Goal: Task Accomplishment & Management: Complete application form

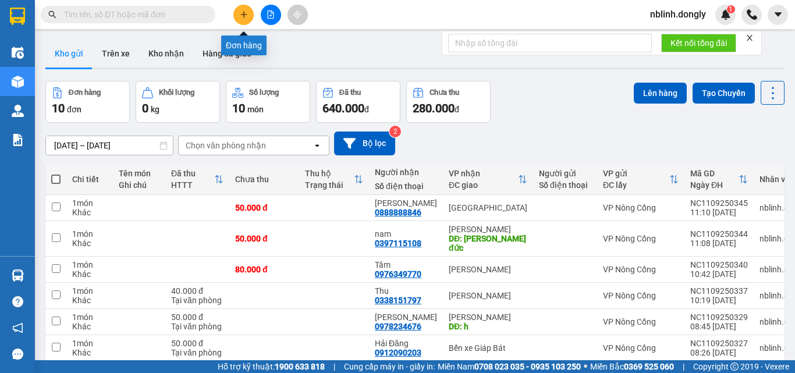
click at [240, 10] on icon "plus" at bounding box center [244, 14] width 8 height 8
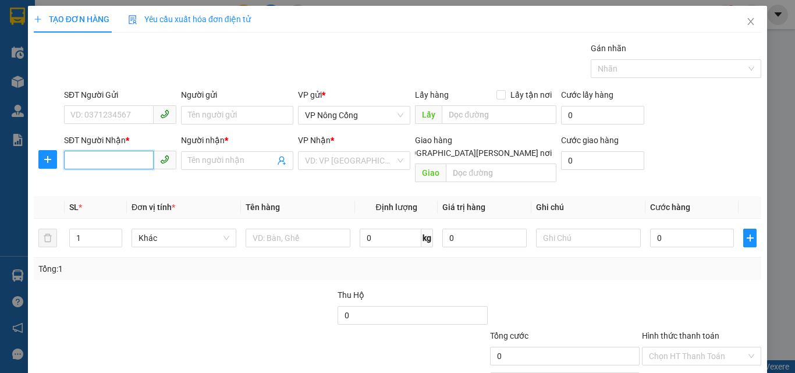
click at [106, 160] on input "SĐT Người Nhận *" at bounding box center [109, 160] width 90 height 19
type input "0947075906"
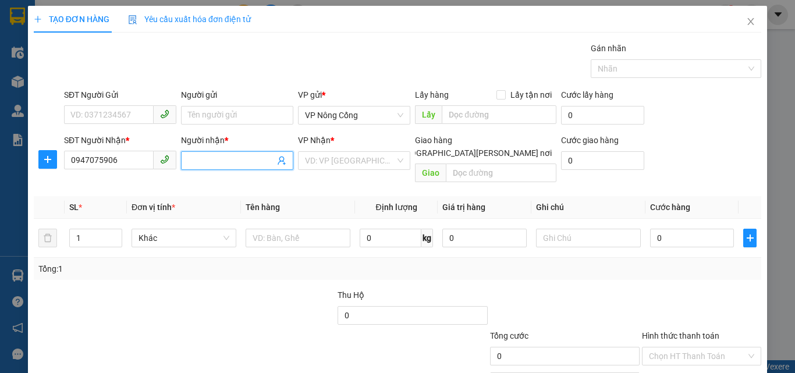
click at [243, 162] on input "Người nhận *" at bounding box center [231, 160] width 87 height 13
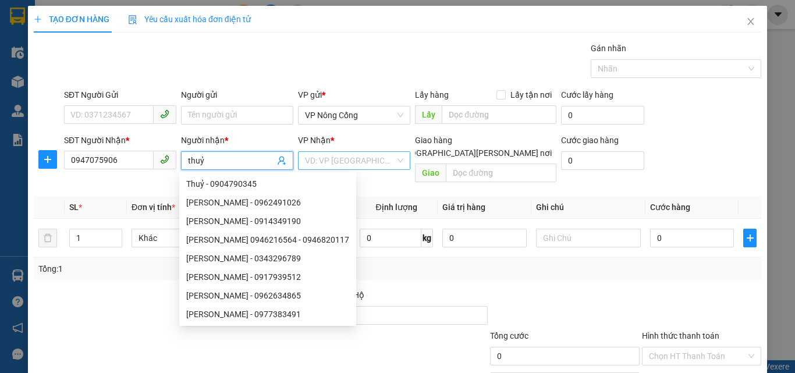
type input "thuỷ"
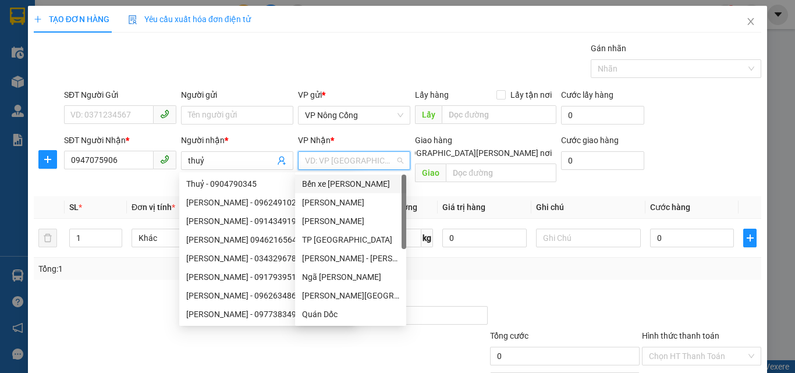
click at [349, 165] on input "search" at bounding box center [350, 160] width 90 height 17
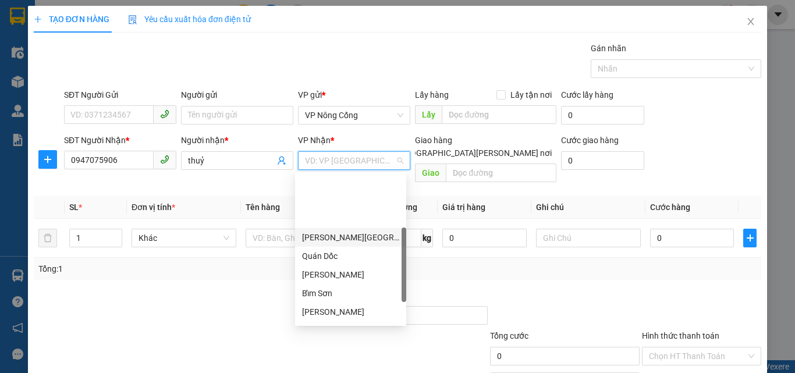
scroll to position [163, 0]
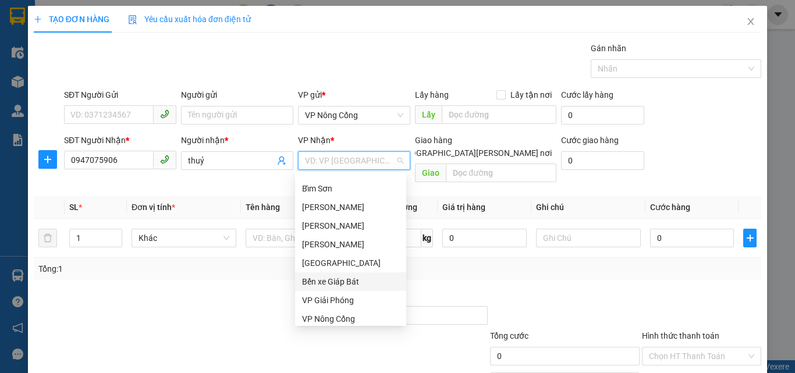
click at [335, 284] on div "Bến xe Giáp Bát" at bounding box center [350, 281] width 97 height 13
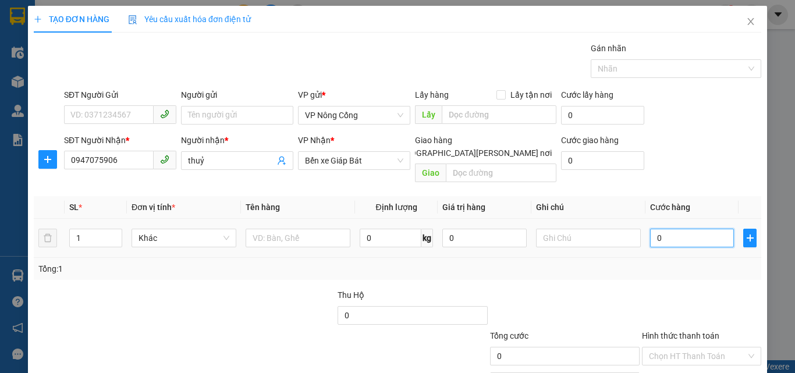
click at [660, 229] on input "0" at bounding box center [692, 238] width 84 height 19
type input "5"
type input "50"
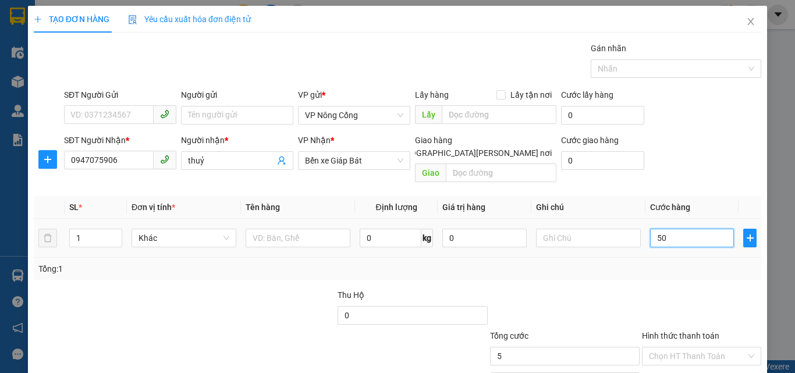
type input "50"
type input "50.000"
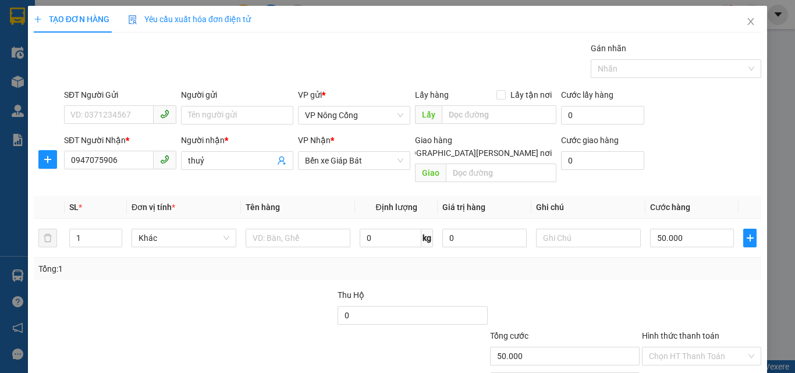
click at [688, 331] on label "Hình thức thanh toán" at bounding box center [680, 335] width 77 height 9
click at [688, 348] on input "Hình thức thanh toán" at bounding box center [697, 356] width 97 height 17
drag, startPoint x: 36, startPoint y: 92, endPoint x: 350, endPoint y: 48, distance: 317.5
click at [350, 47] on div "Gói vận chuyển * Tiêu chuẩn Gán nhãn Nhãn" at bounding box center [413, 62] width 702 height 41
click at [746, 24] on icon "close" at bounding box center [750, 21] width 9 height 9
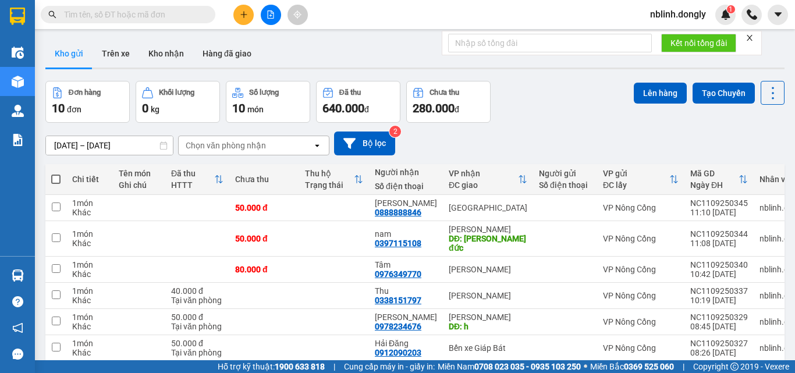
click at [245, 13] on icon "plus" at bounding box center [244, 14] width 8 height 8
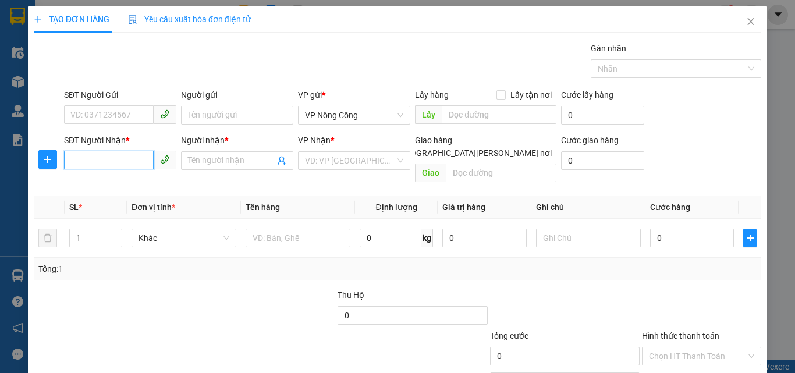
click at [87, 160] on input "SĐT Người Nhận *" at bounding box center [109, 160] width 90 height 19
type input "09367344646"
click at [193, 160] on input "Người nhận *" at bounding box center [231, 160] width 87 height 13
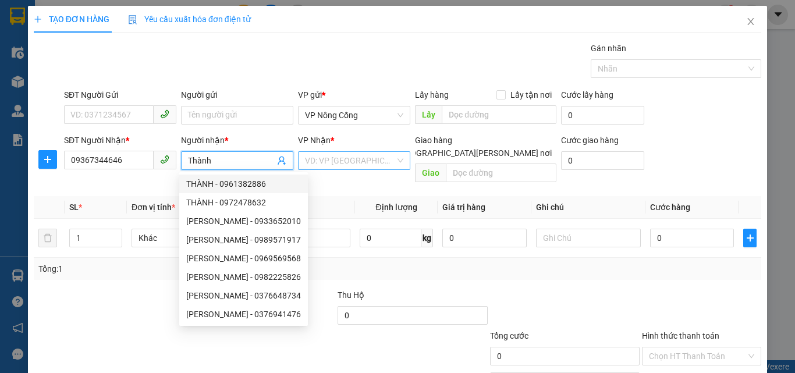
type input "Thành"
click at [362, 162] on input "search" at bounding box center [350, 160] width 90 height 17
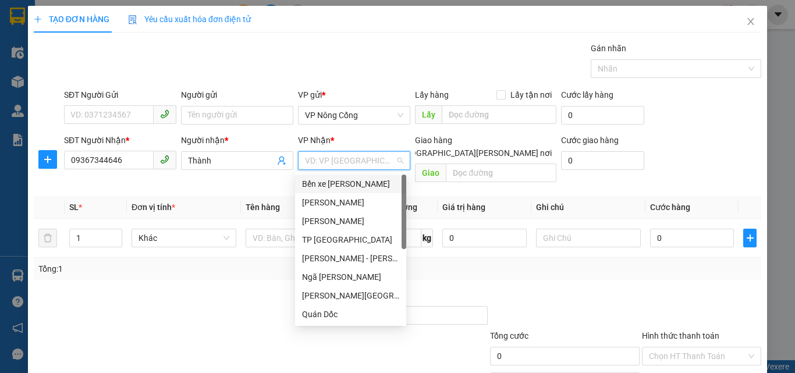
click at [335, 183] on div "Bến xe [PERSON_NAME]" at bounding box center [350, 184] width 97 height 13
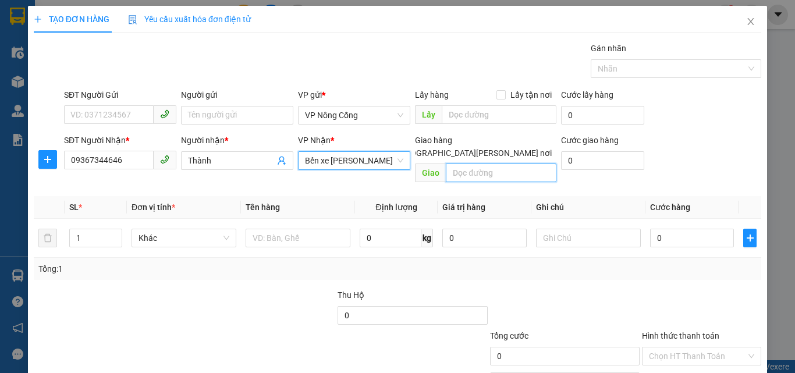
click at [454, 164] on input "text" at bounding box center [501, 173] width 111 height 19
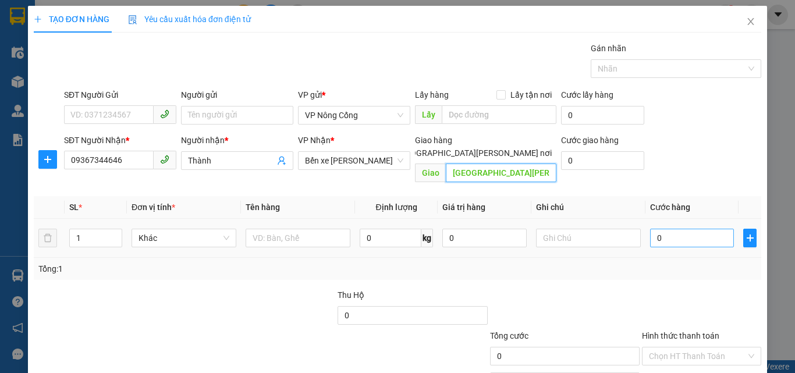
type input "[GEOGRAPHIC_DATA][PERSON_NAME]"
click at [660, 229] on input "0" at bounding box center [692, 238] width 84 height 19
type input "5"
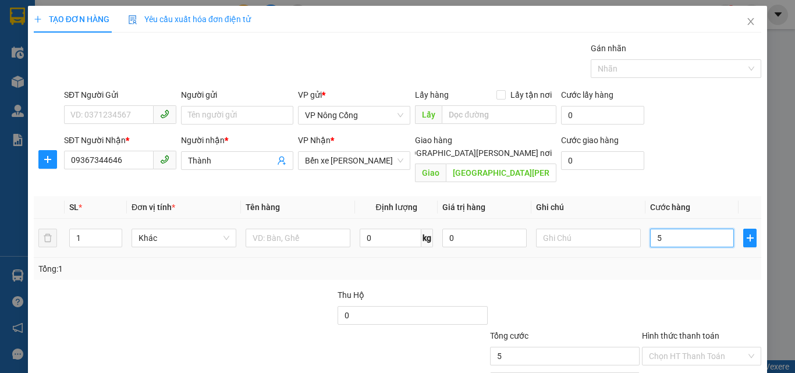
type input "50"
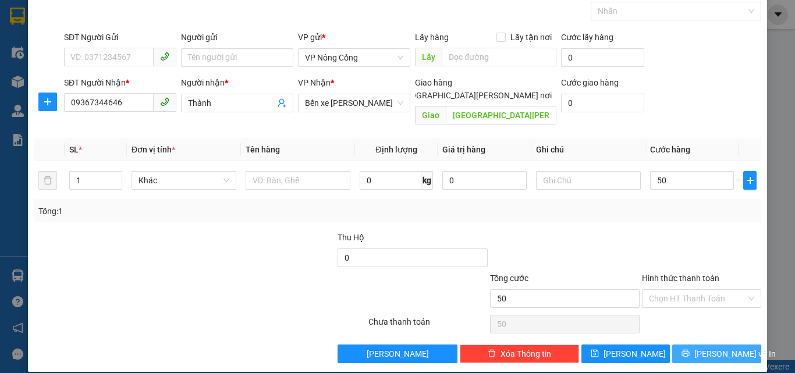
click at [698, 345] on button "[PERSON_NAME] và In" at bounding box center [716, 354] width 89 height 19
type input "50.000"
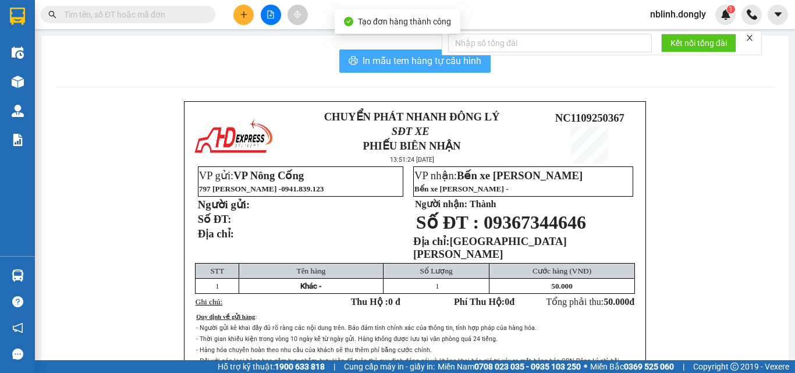
click at [368, 62] on span "In mẫu tem hàng tự cấu hình" at bounding box center [422, 61] width 119 height 15
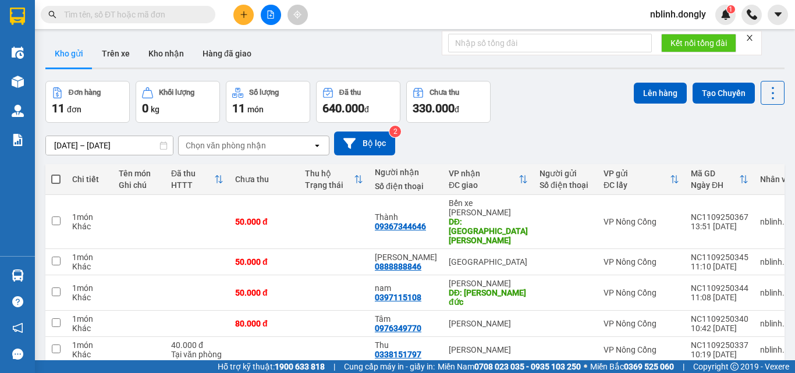
click at [526, 109] on div "Đơn hàng 11 đơn [PERSON_NAME] 0 kg Số [PERSON_NAME] 11 món Đã thu 640.000 [PERS…" at bounding box center [414, 102] width 739 height 42
click at [576, 133] on div "[DATE] – [DATE] Press the down arrow key to interact with the calendar and sele…" at bounding box center [414, 144] width 739 height 24
click at [247, 16] on icon "plus" at bounding box center [244, 14] width 8 height 8
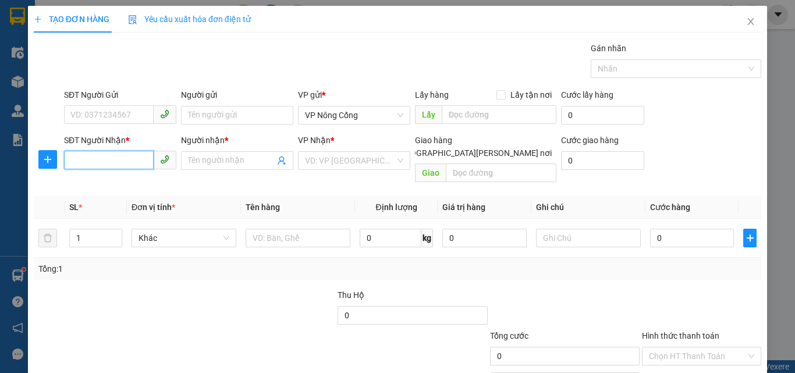
click at [125, 161] on input "SĐT Người Nhận *" at bounding box center [109, 160] width 90 height 19
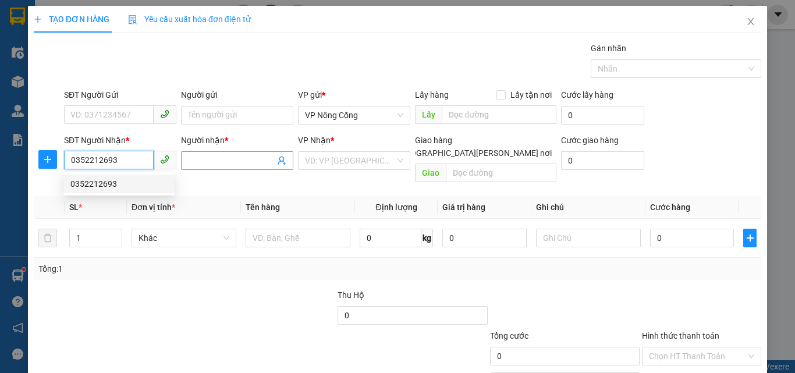
type input "0352212693"
click at [198, 153] on span at bounding box center [237, 160] width 112 height 19
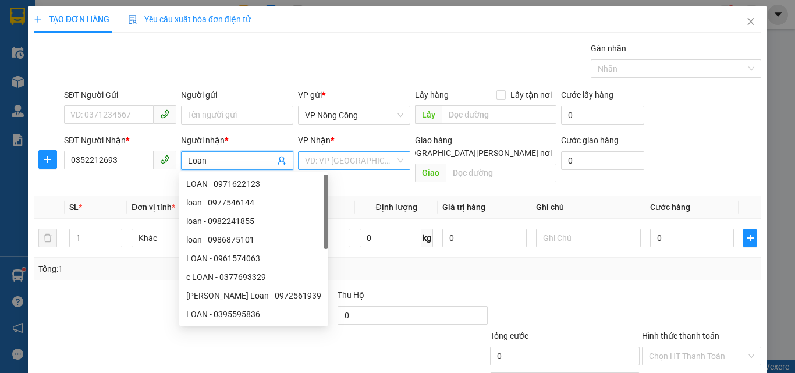
type input "Loan"
click at [376, 162] on input "search" at bounding box center [350, 160] width 90 height 17
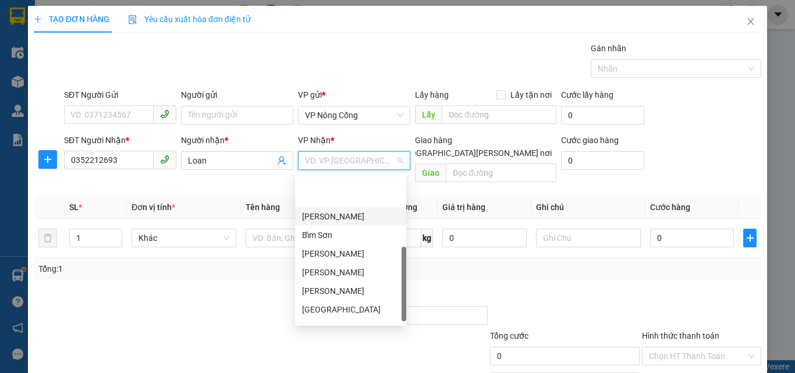
scroll to position [163, 0]
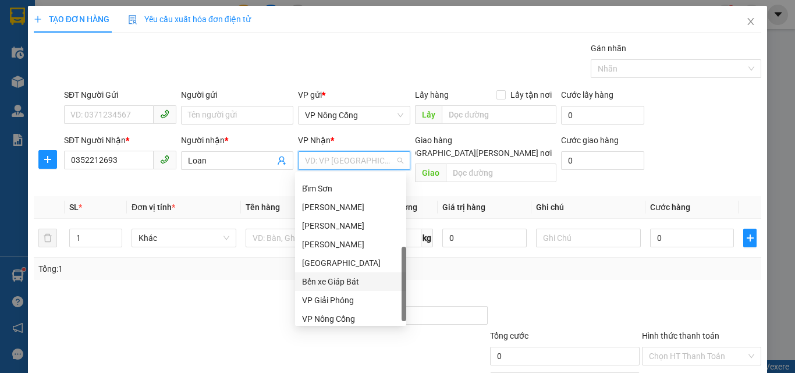
click at [339, 281] on div "Bến xe Giáp Bát" at bounding box center [350, 281] width 97 height 13
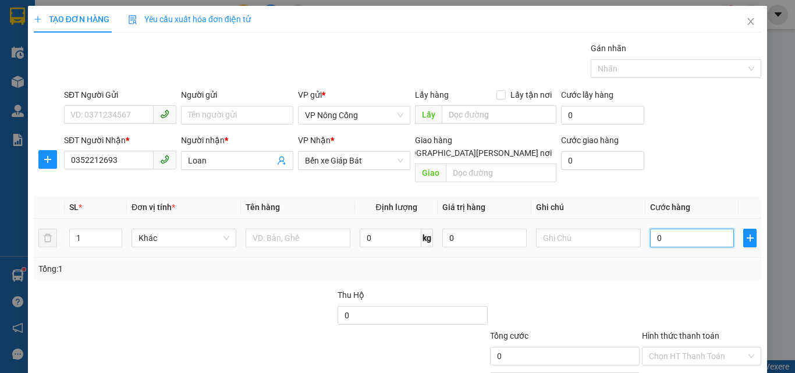
click at [670, 229] on input "0" at bounding box center [692, 238] width 84 height 19
type input "5"
type input "50"
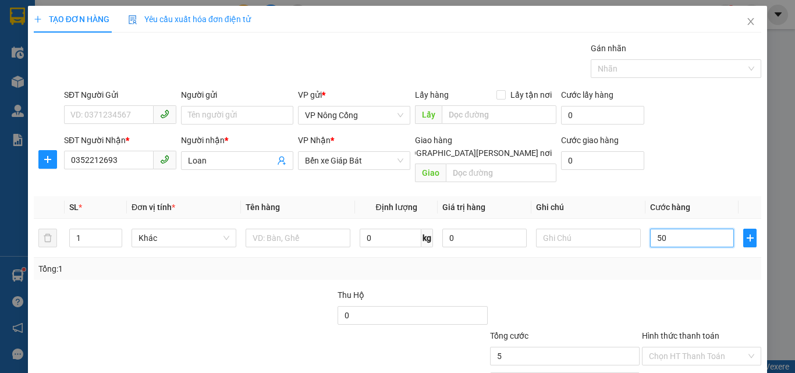
type input "50"
click at [674, 348] on input "Hình thức thanh toán" at bounding box center [697, 356] width 97 height 17
type input "50.000"
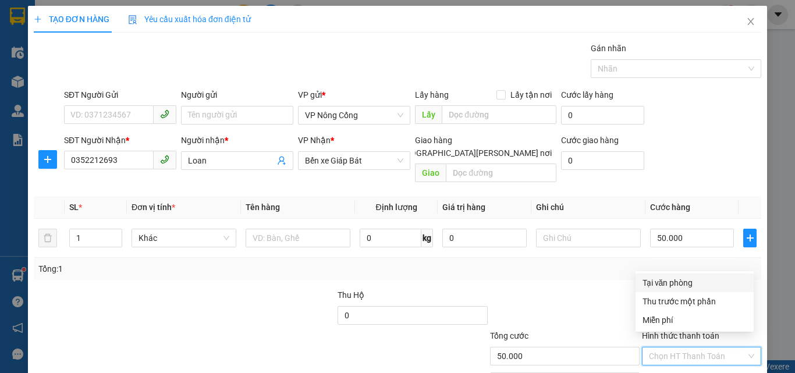
click at [656, 282] on div "Tại văn phòng" at bounding box center [695, 283] width 104 height 13
type input "0"
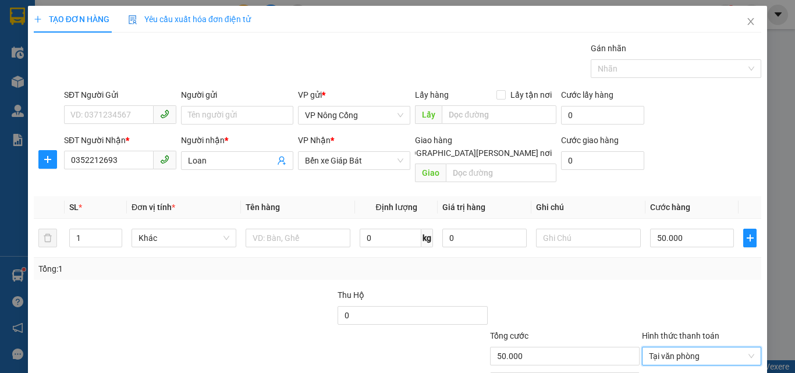
scroll to position [58, 0]
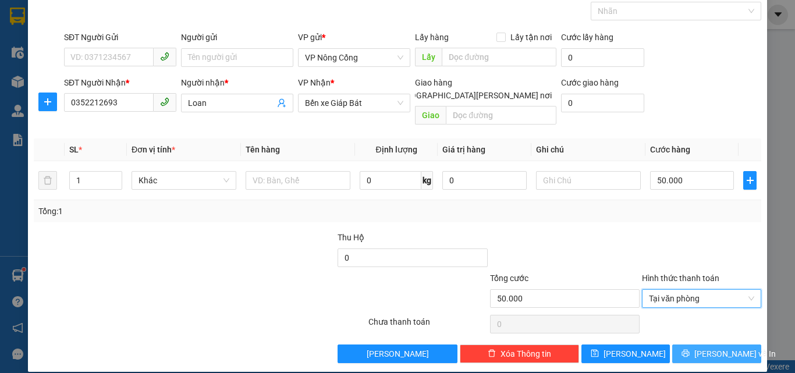
click at [699, 345] on button "[PERSON_NAME] và In" at bounding box center [716, 354] width 89 height 19
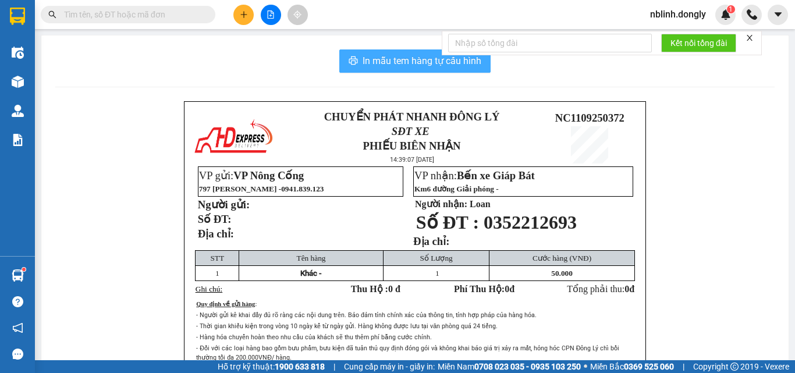
click at [369, 64] on span "In mẫu tem hàng tự cấu hình" at bounding box center [422, 61] width 119 height 15
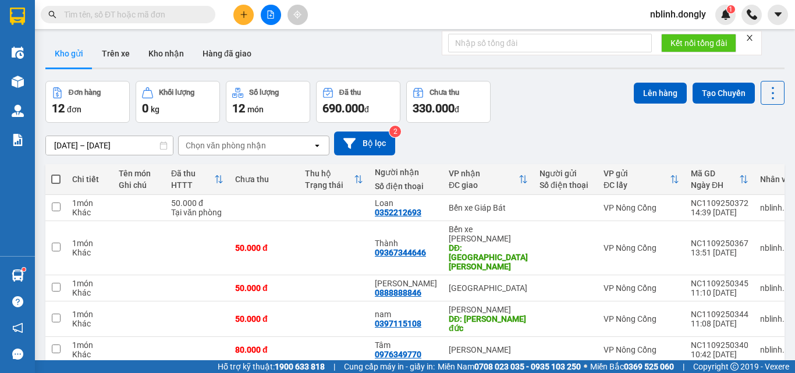
click at [557, 88] on div "Đơn hàng 12 đơn [PERSON_NAME] 0 kg Số [PERSON_NAME] 12 món Đã thu 690.000 [PERS…" at bounding box center [414, 102] width 739 height 42
